Goal: Check status: Check status

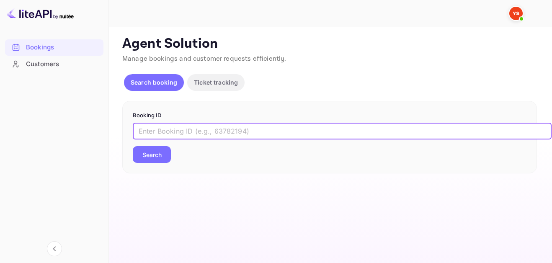
click at [211, 124] on input "text" at bounding box center [342, 131] width 419 height 17
paste input "9536274"
click at [155, 155] on button "Search" at bounding box center [152, 154] width 38 height 17
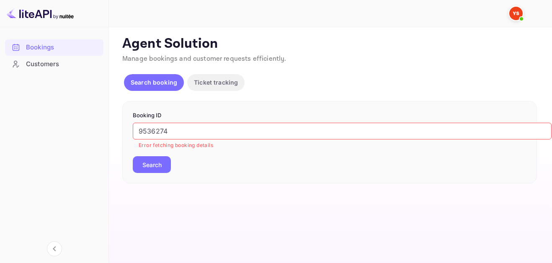
click at [140, 130] on input "9536274" at bounding box center [342, 131] width 419 height 17
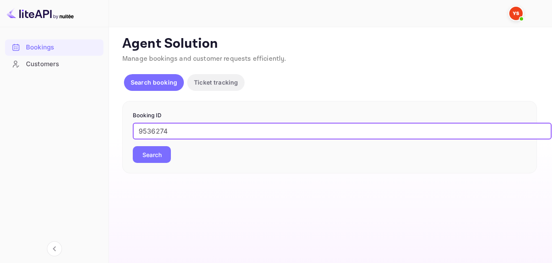
type input "9536274"
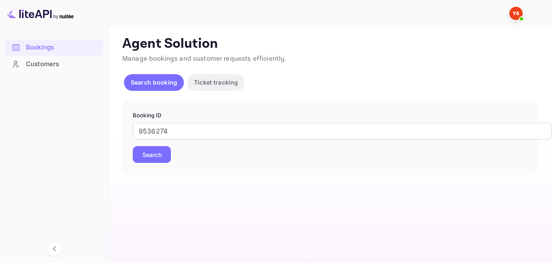
click at [153, 156] on button "Search" at bounding box center [152, 154] width 38 height 17
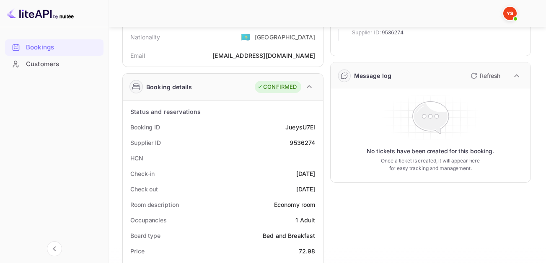
scroll to position [119, 0]
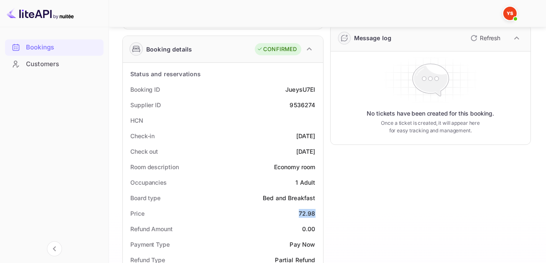
drag, startPoint x: 292, startPoint y: 213, endPoint x: 319, endPoint y: 215, distance: 26.9
click at [319, 215] on div "Price 72.98" at bounding box center [223, 214] width 194 height 16
copy div "72.98"
